Goal: Entertainment & Leisure: Consume media (video, audio)

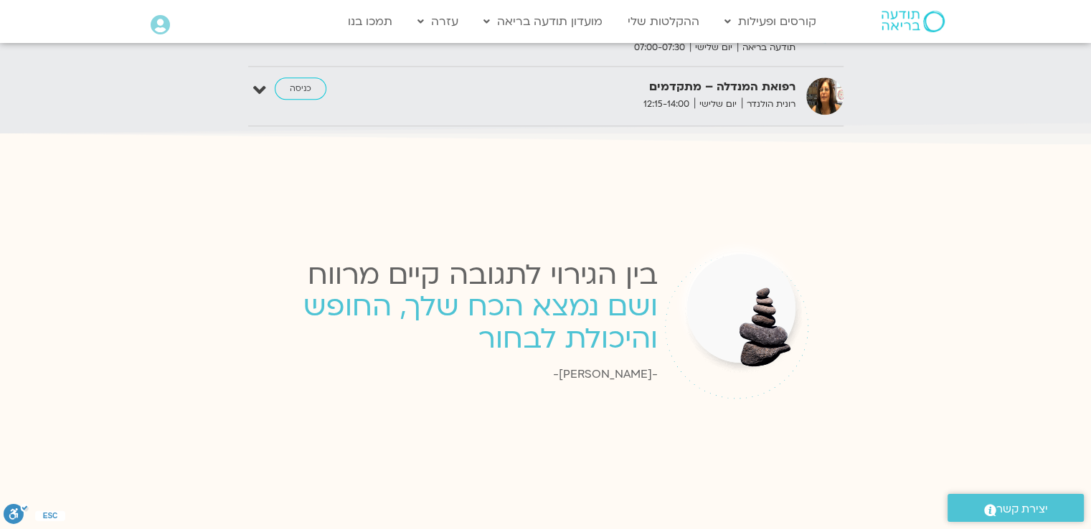
scroll to position [1578, 0]
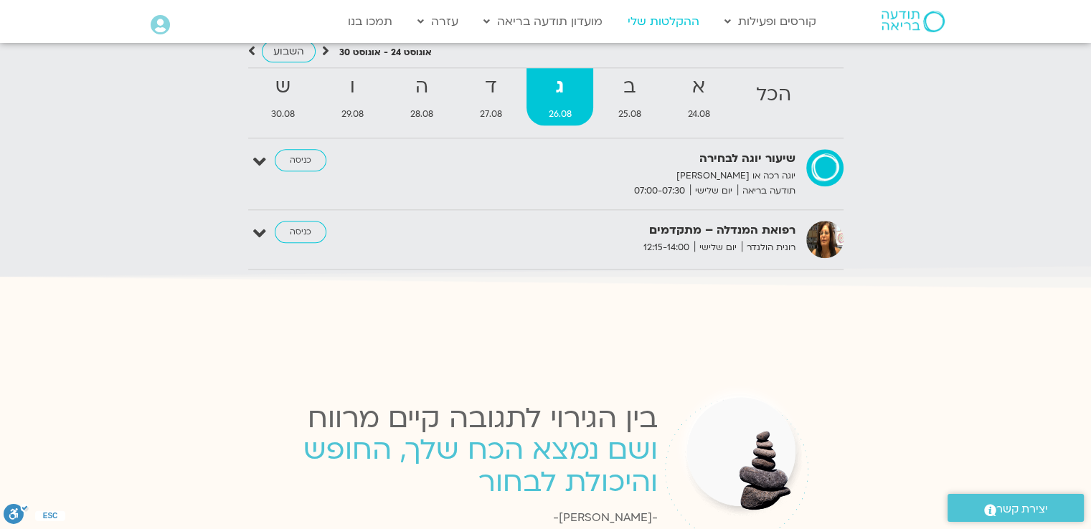
click at [658, 24] on link "ההקלטות שלי" at bounding box center [663, 21] width 86 height 27
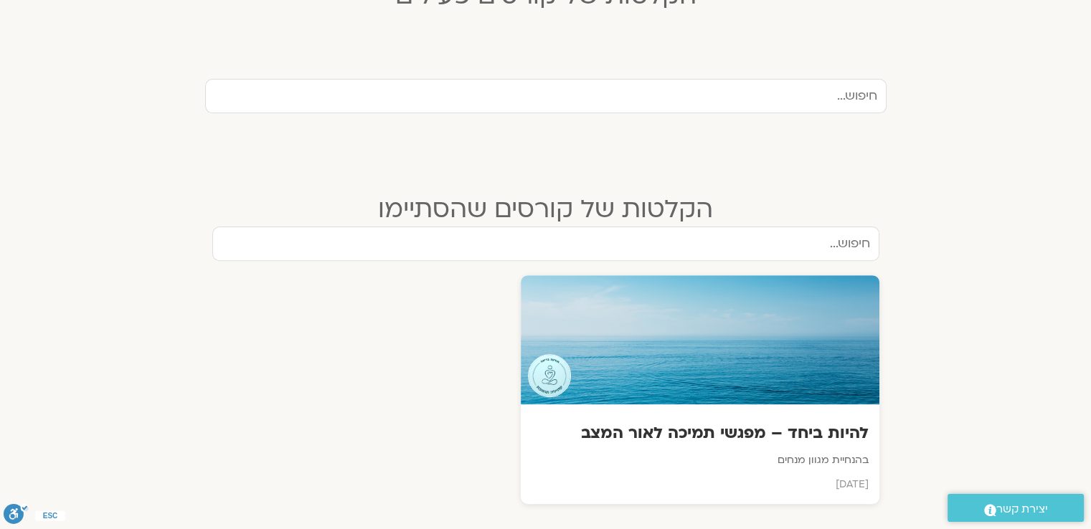
scroll to position [574, 0]
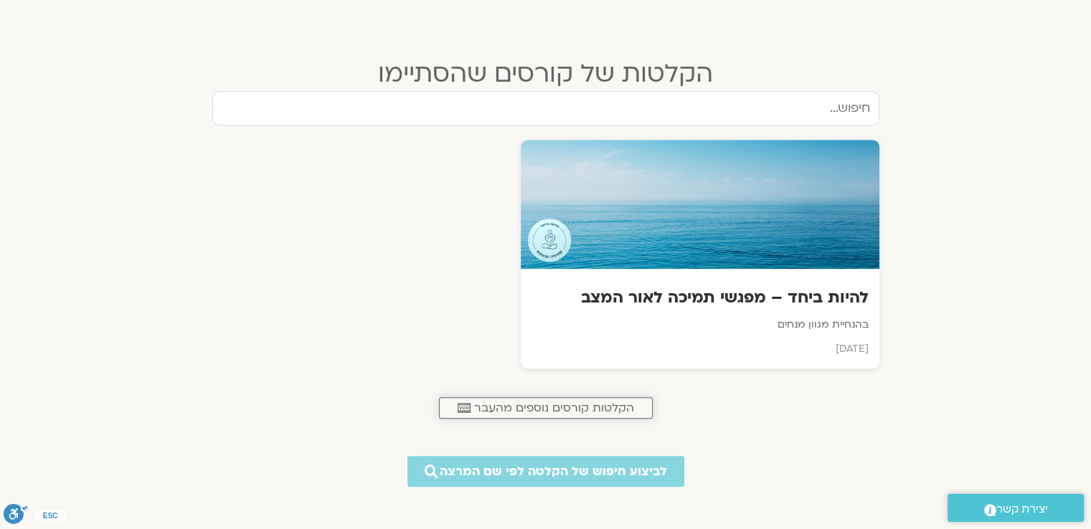
click at [504, 408] on span "הקלטות קורסים נוספים מהעבר" at bounding box center [554, 408] width 160 height 13
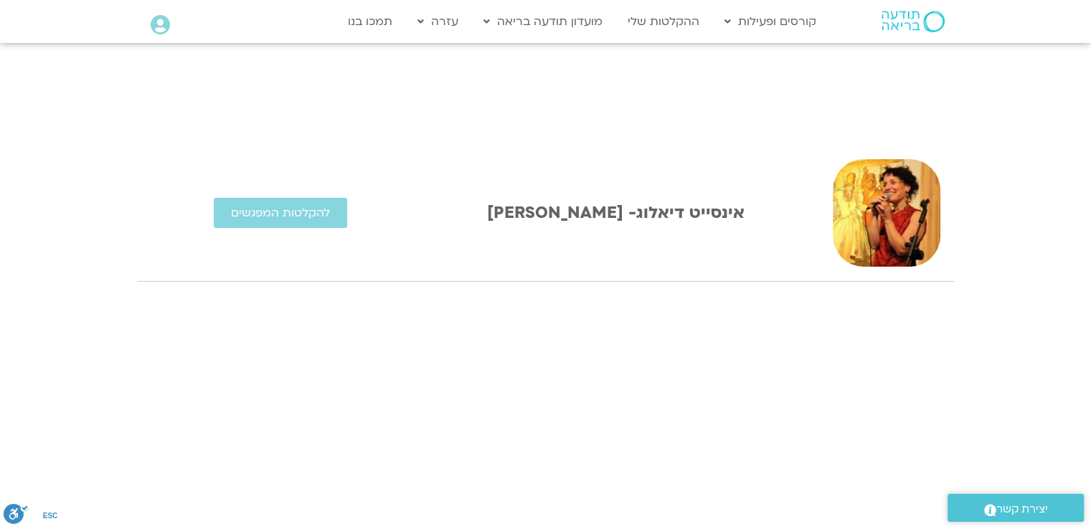
scroll to position [287, 0]
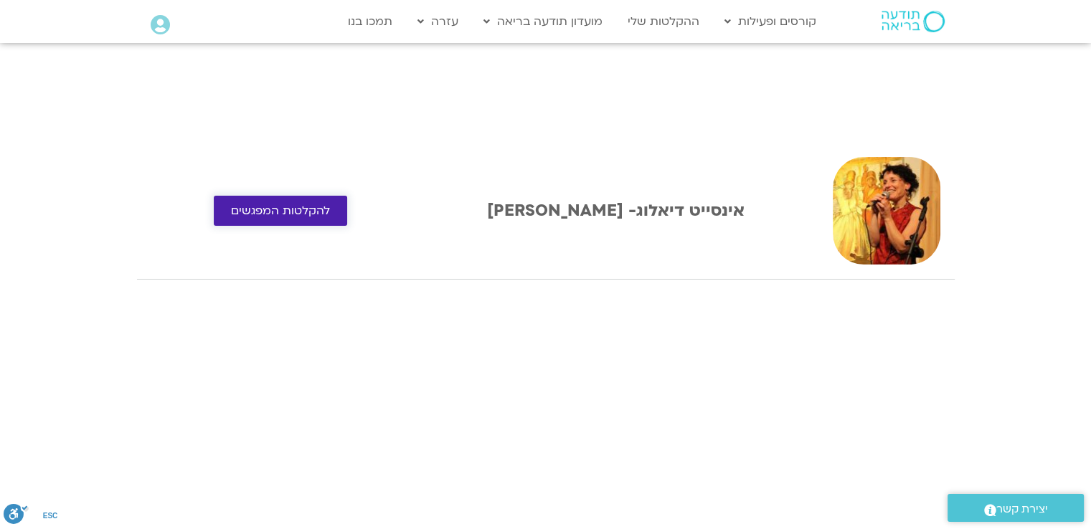
click at [295, 205] on span "להקלטות המפגשים" at bounding box center [280, 210] width 99 height 13
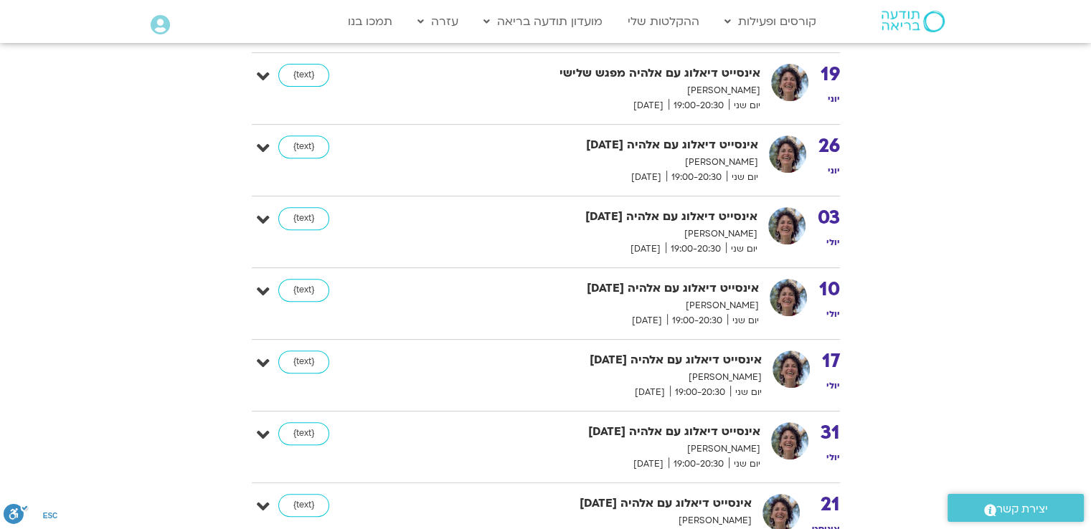
scroll to position [359, 0]
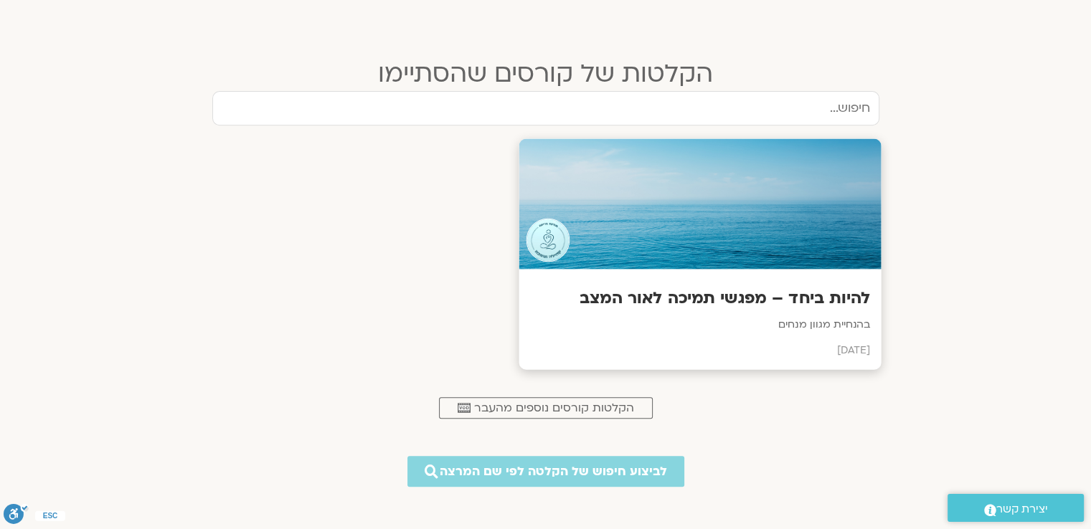
click at [712, 288] on h3 "להיות ביחד – מפגשי תמיכה לאור המצב" at bounding box center [699, 299] width 341 height 22
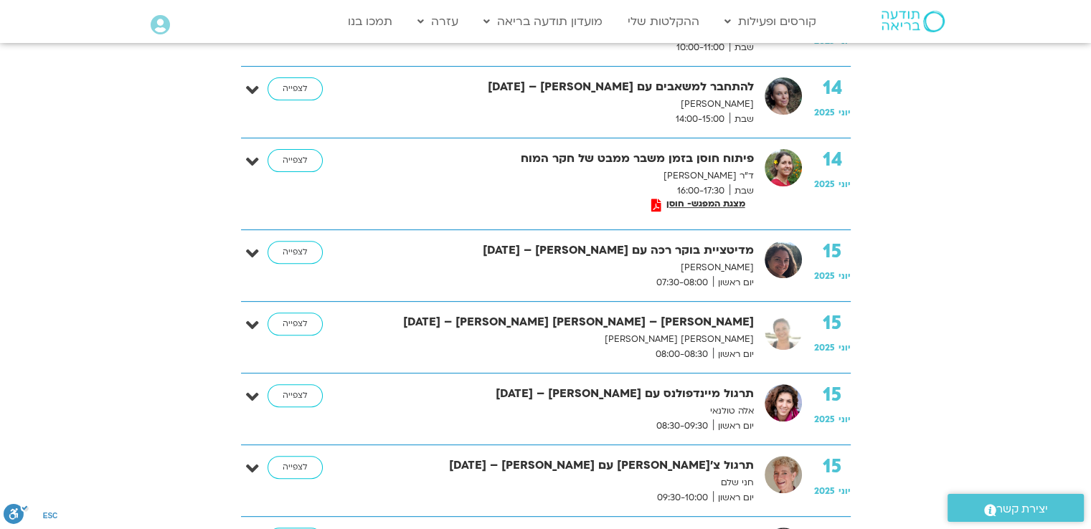
scroll to position [502, 0]
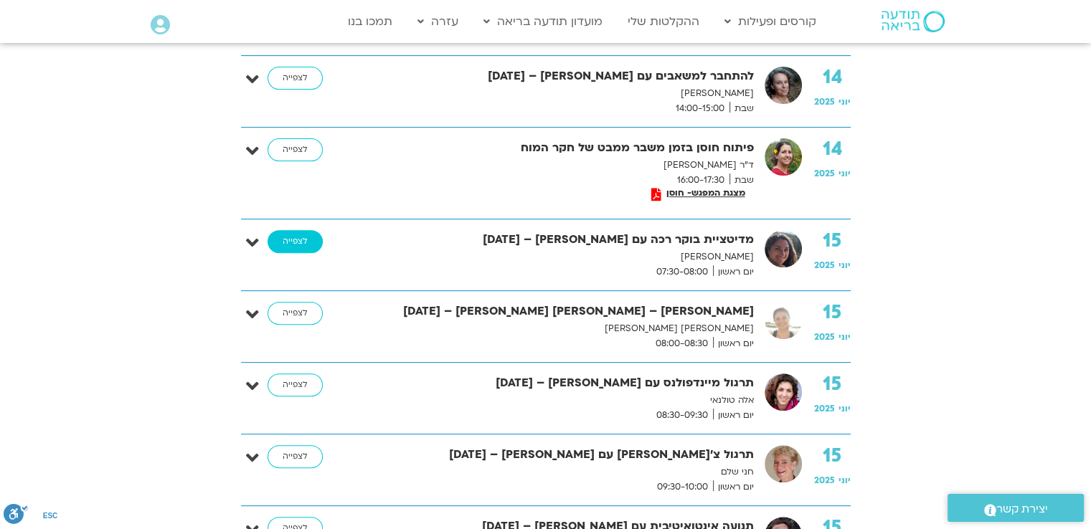
click at [306, 240] on link "לצפייה" at bounding box center [295, 241] width 55 height 23
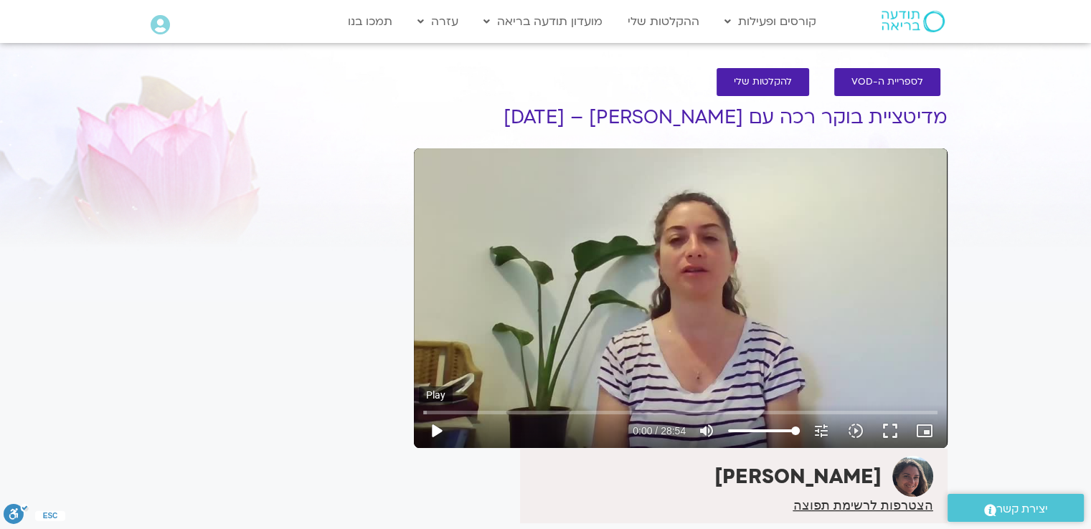
click at [440, 434] on button "play_arrow" at bounding box center [436, 431] width 34 height 34
type input "2.913215"
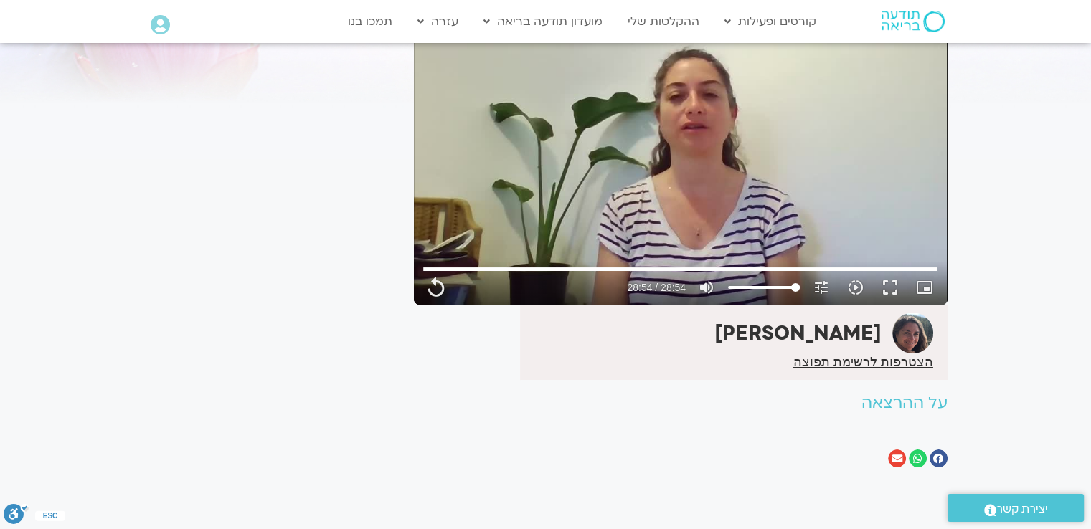
scroll to position [217, 0]
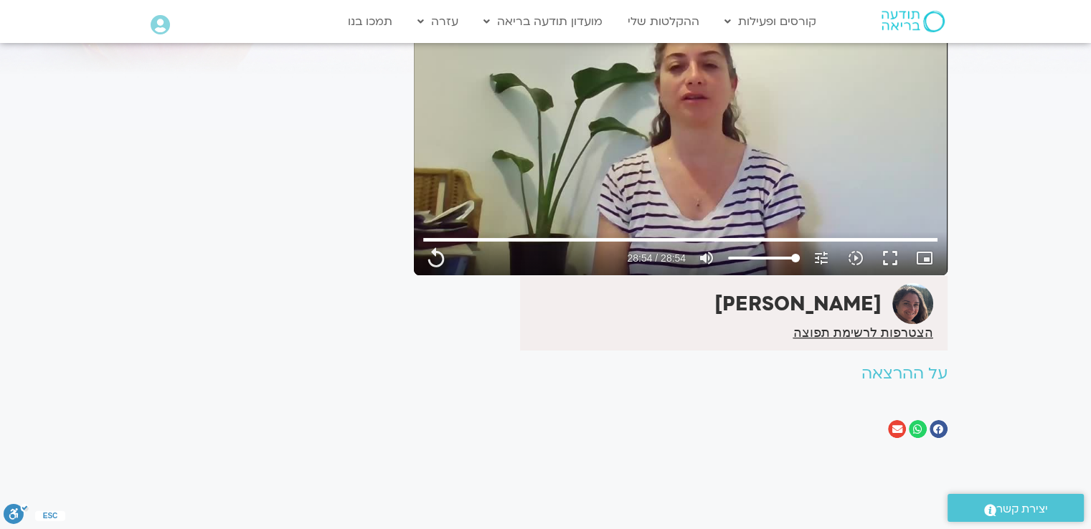
type input "1734.6"
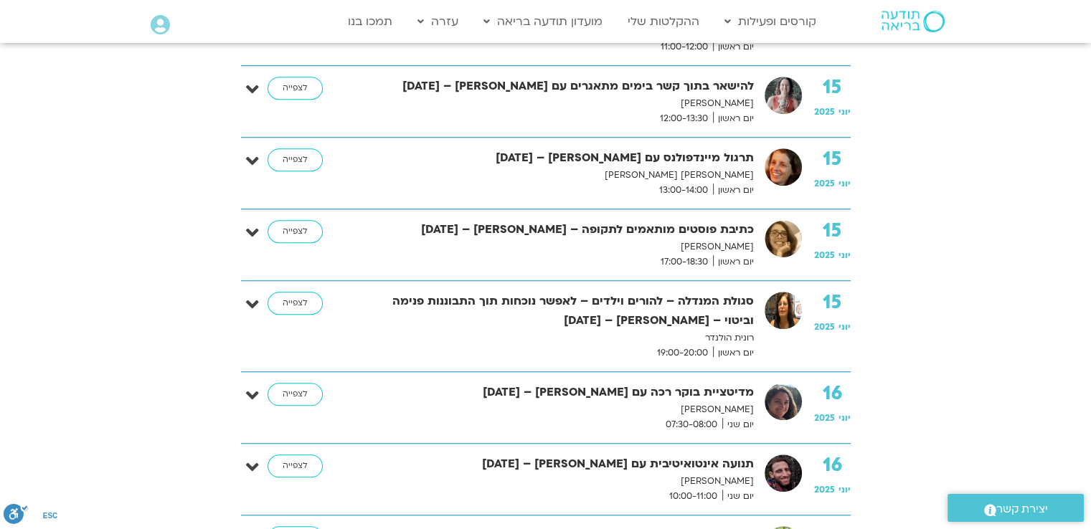
scroll to position [1158, 0]
